Goal: Navigation & Orientation: Find specific page/section

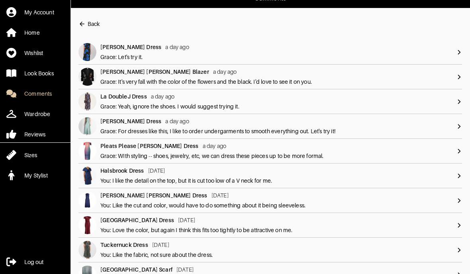
scroll to position [12, 0]
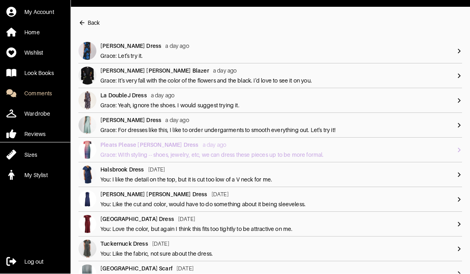
click at [443, 149] on div "Pleats Please [PERSON_NAME] Dress a day ago Grace: WIth styling -- shoes, jewel…" at bounding box center [278, 150] width 356 height 18
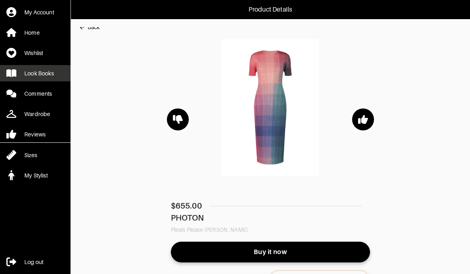
click at [33, 70] on div "Look Books" at bounding box center [38, 73] width 29 height 8
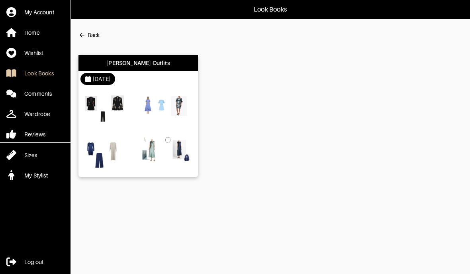
click at [111, 159] on img at bounding box center [109, 153] width 54 height 38
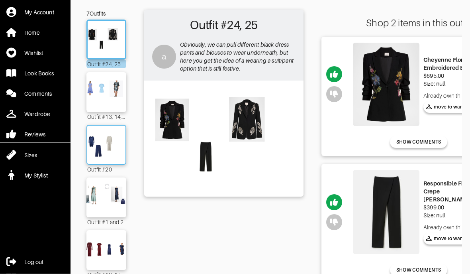
scroll to position [45, 0]
click at [106, 154] on img at bounding box center [106, 144] width 43 height 30
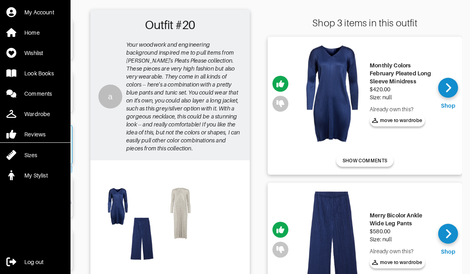
scroll to position [0, 54]
click at [451, 229] on div at bounding box center [448, 233] width 20 height 20
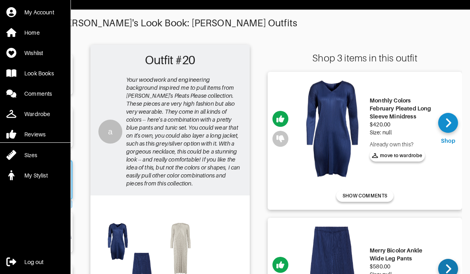
scroll to position [0, 0]
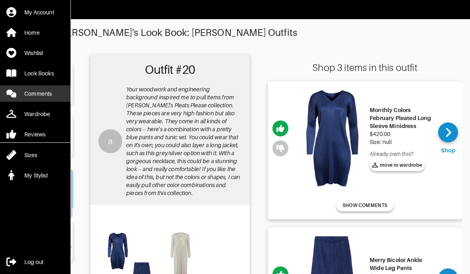
click at [38, 90] on div "Comments" at bounding box center [37, 94] width 27 height 8
